Goal: Subscribe to service/newsletter: Subscribe to service/newsletter

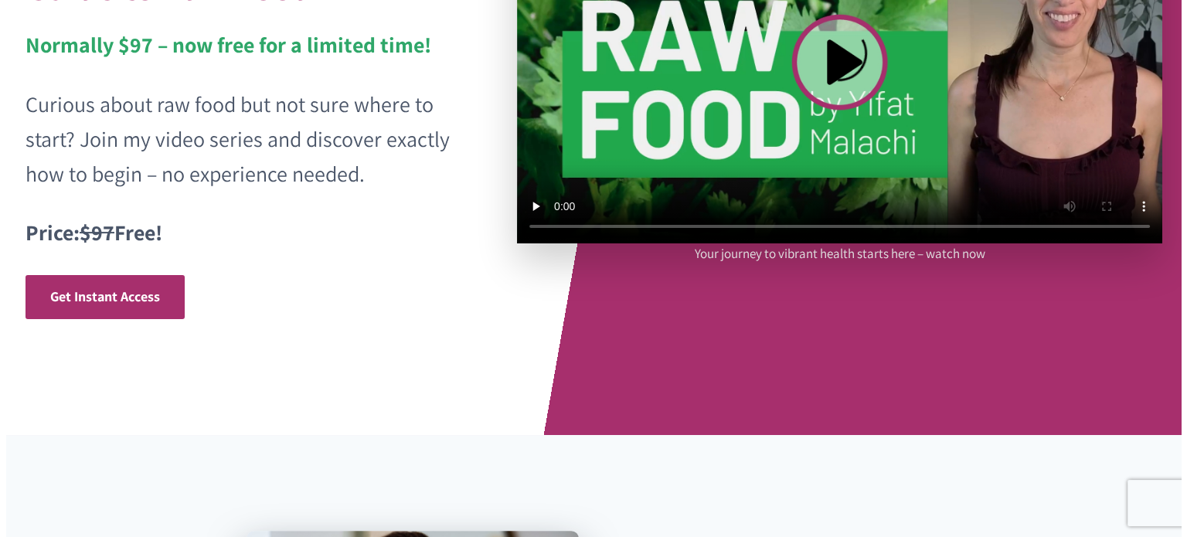
scroll to position [284, 0]
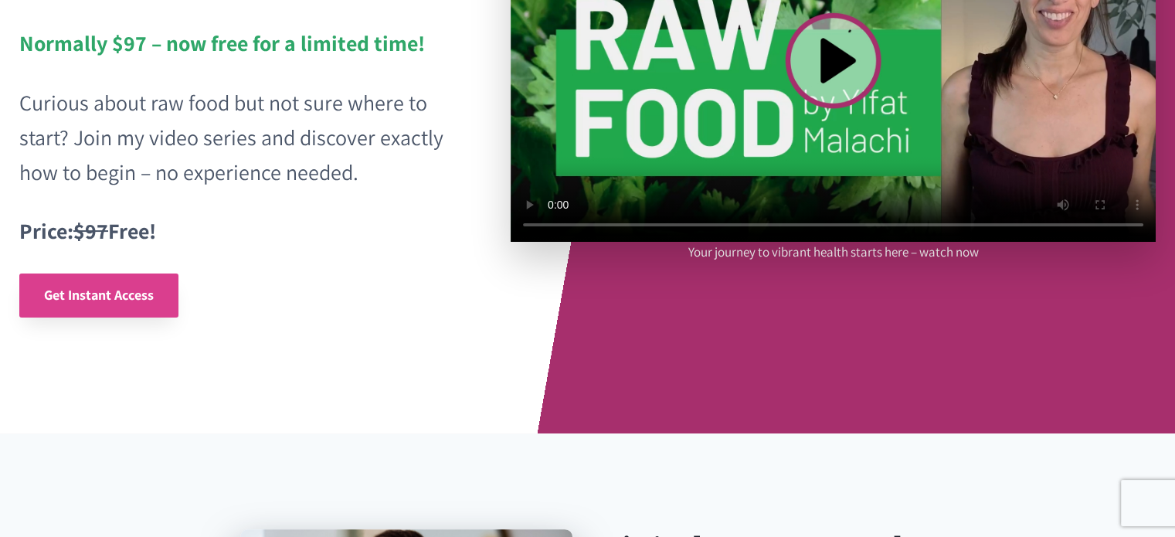
click at [100, 289] on span "Get Instant Access" at bounding box center [99, 295] width 110 height 18
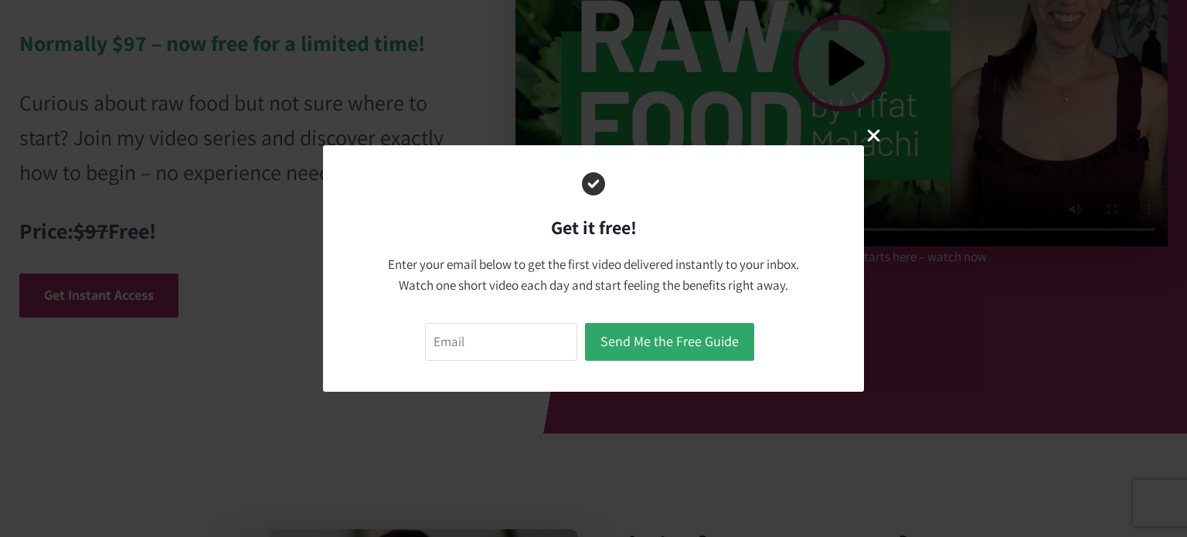
click at [542, 344] on input "email" at bounding box center [501, 342] width 152 height 38
type input "yogawithsurfermike@gmail.com"
click at [695, 351] on button "Send Me the Free Guide" at bounding box center [669, 342] width 169 height 38
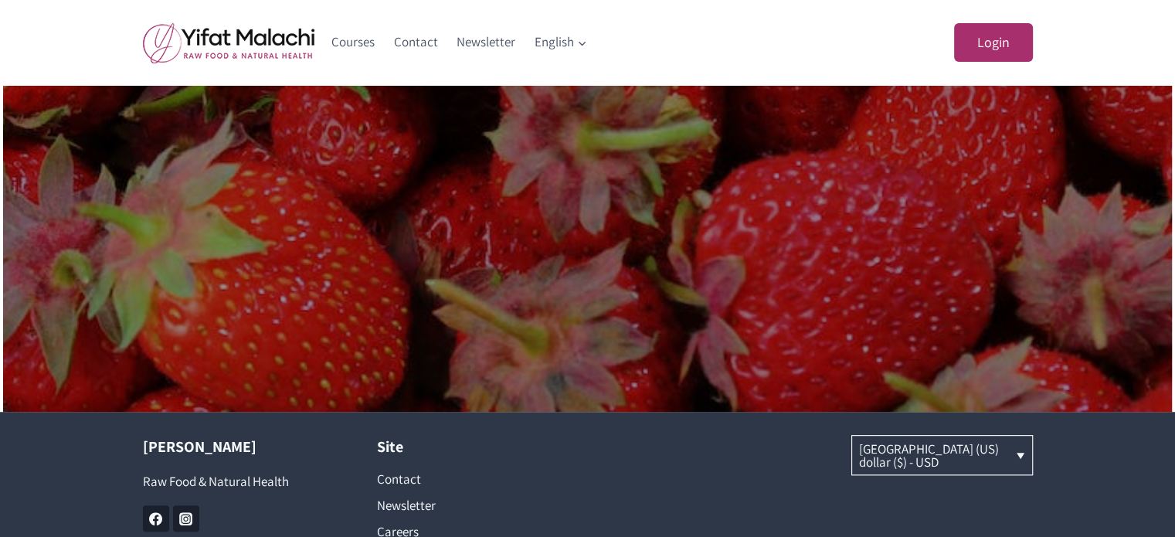
scroll to position [1167, 0]
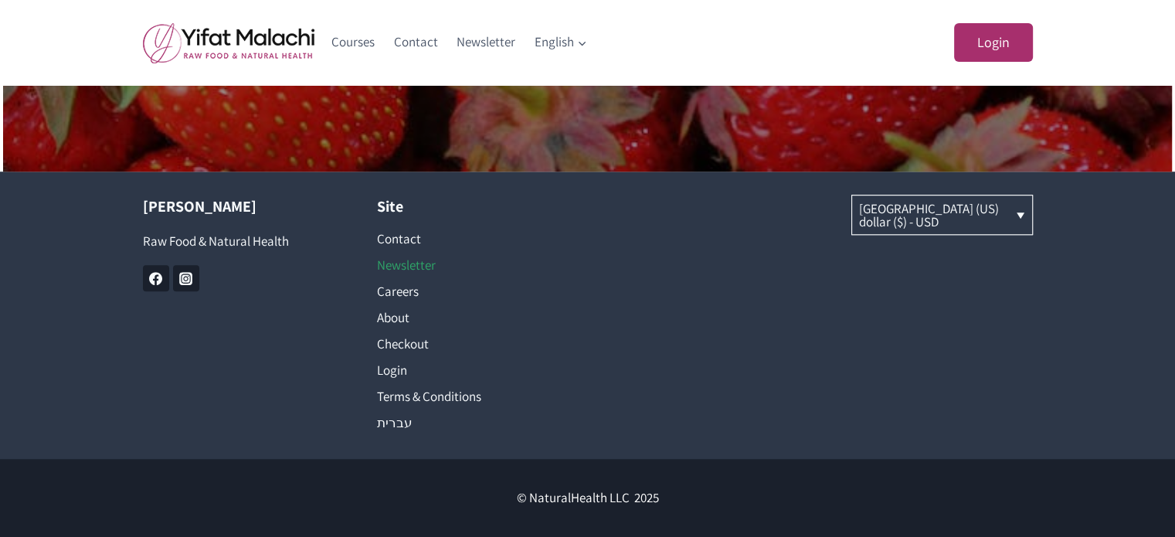
click at [417, 277] on link "Newsletter" at bounding box center [471, 265] width 188 height 26
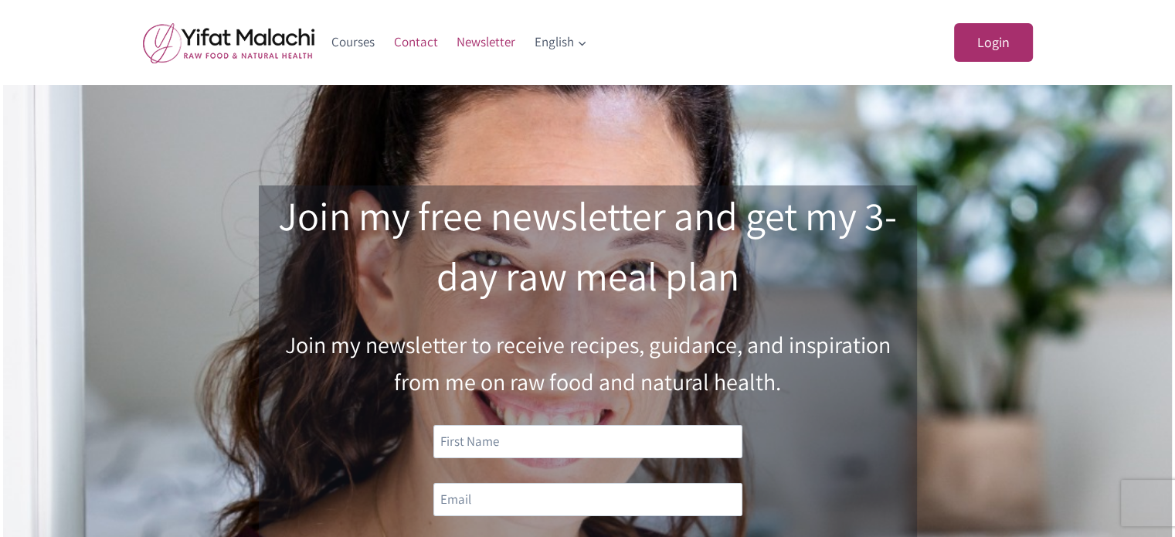
click at [422, 43] on link "Contact" at bounding box center [415, 42] width 63 height 37
click at [363, 49] on link "Courses" at bounding box center [353, 42] width 63 height 37
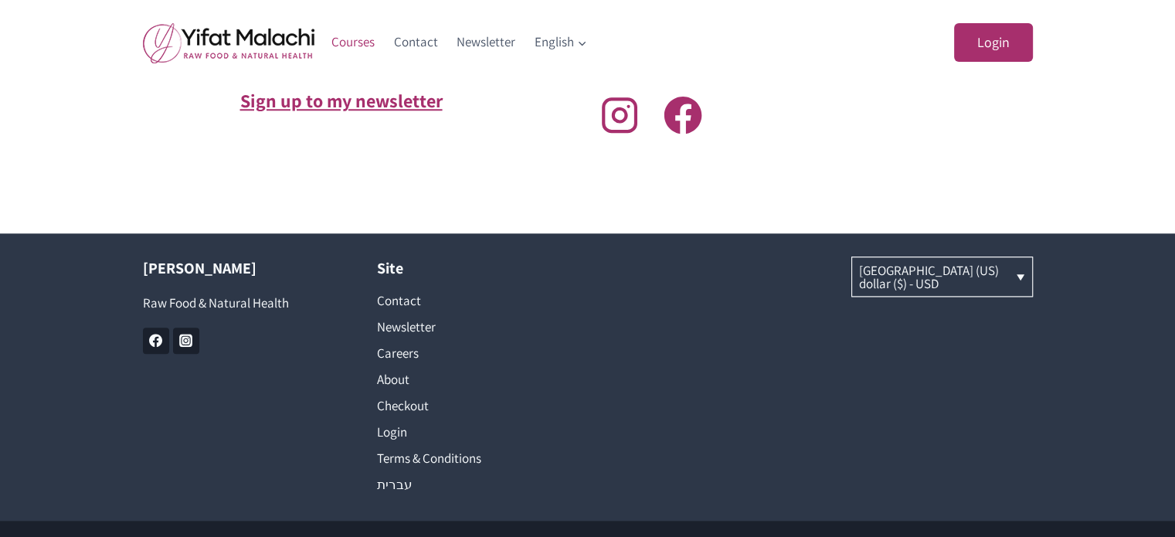
scroll to position [1490, 0]
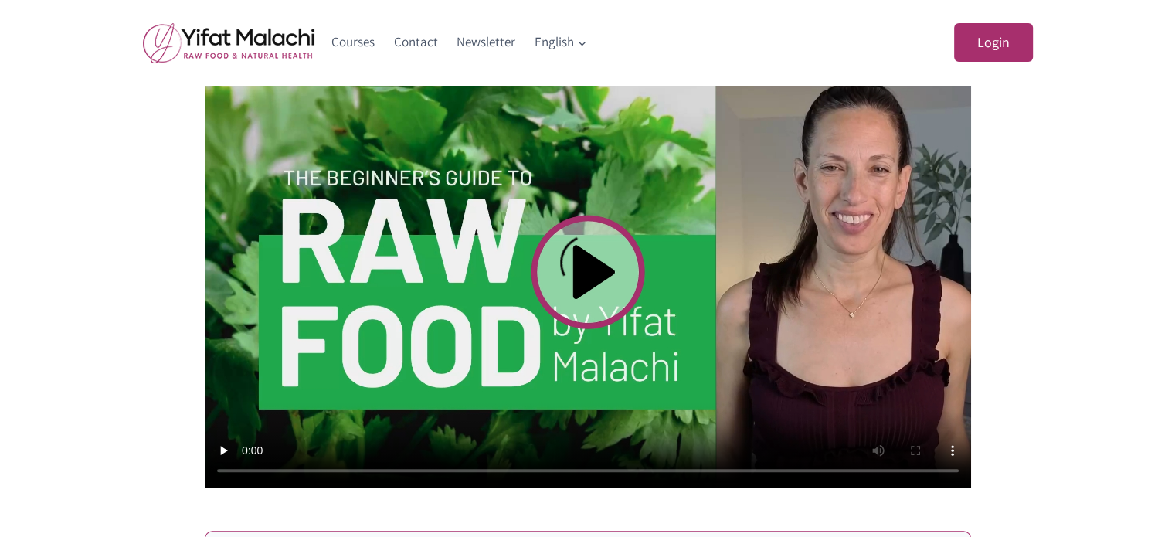
scroll to position [552, 0]
